Goal: Check status

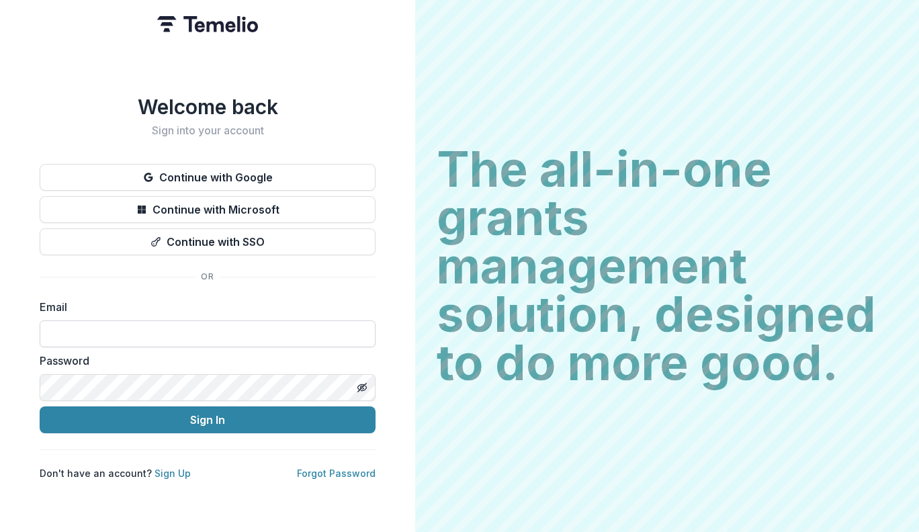
type input "**********"
click at [40, 406] on button "Sign In" at bounding box center [208, 419] width 336 height 27
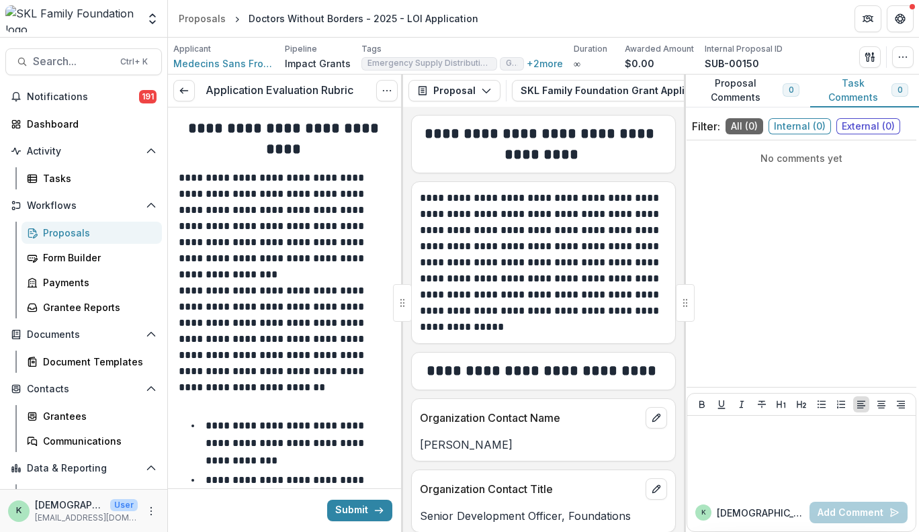
click at [56, 224] on link "Proposals" at bounding box center [91, 233] width 140 height 22
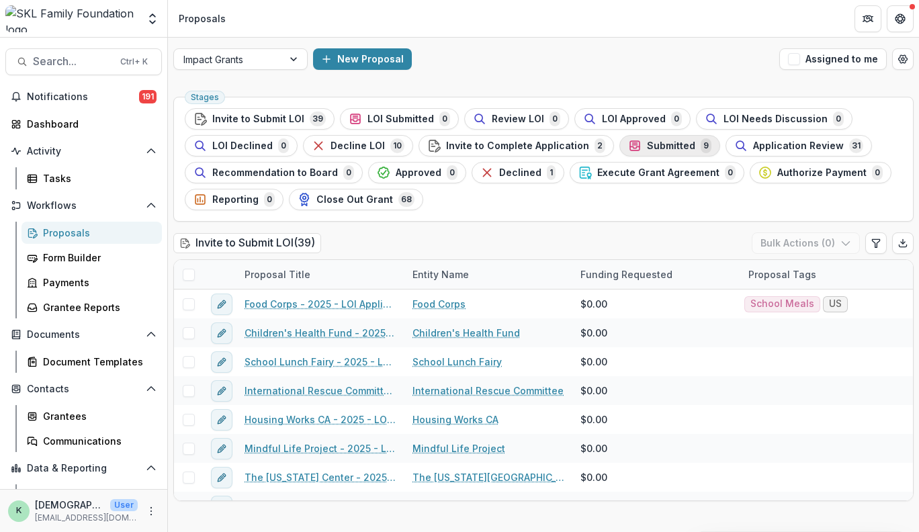
click at [650, 146] on span "Submitted" at bounding box center [671, 145] width 48 height 11
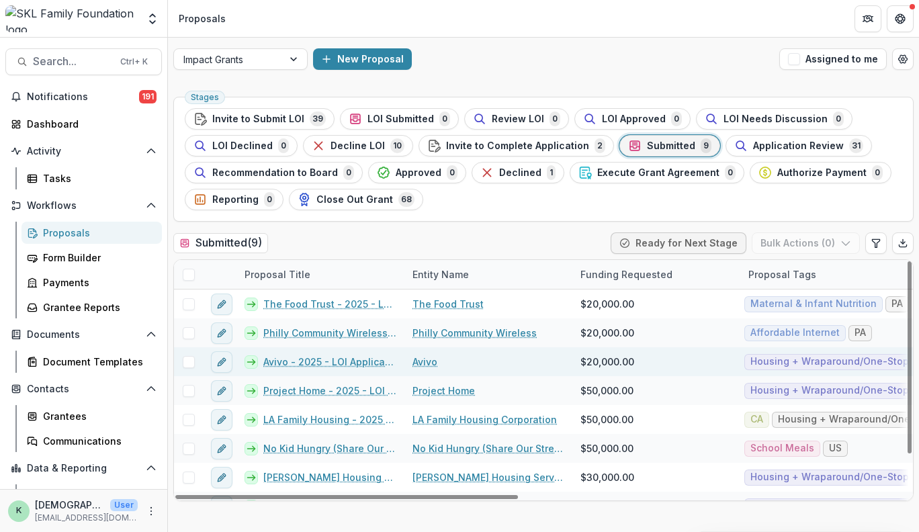
click at [343, 357] on link "Avivo - 2025 - LOI Application" at bounding box center [329, 362] width 133 height 14
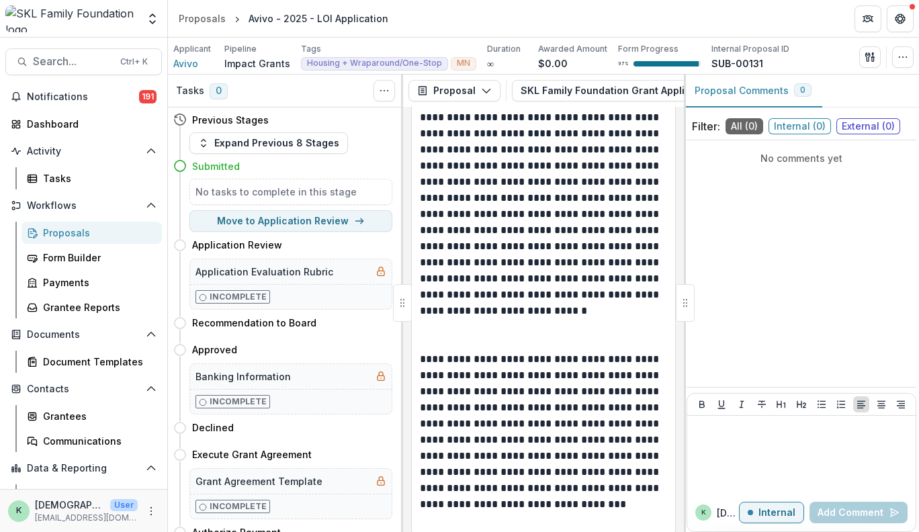
scroll to position [2844, 0]
